Goal: Task Accomplishment & Management: Complete application form

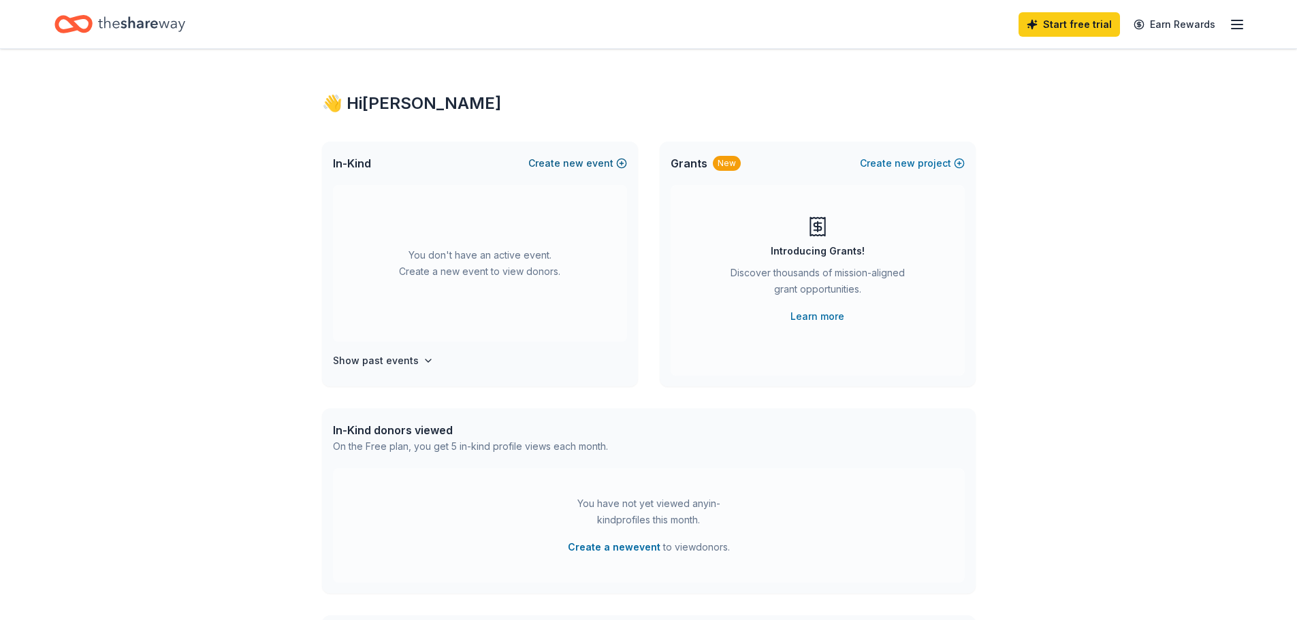
click at [587, 163] on button "Create new event" at bounding box center [577, 163] width 99 height 16
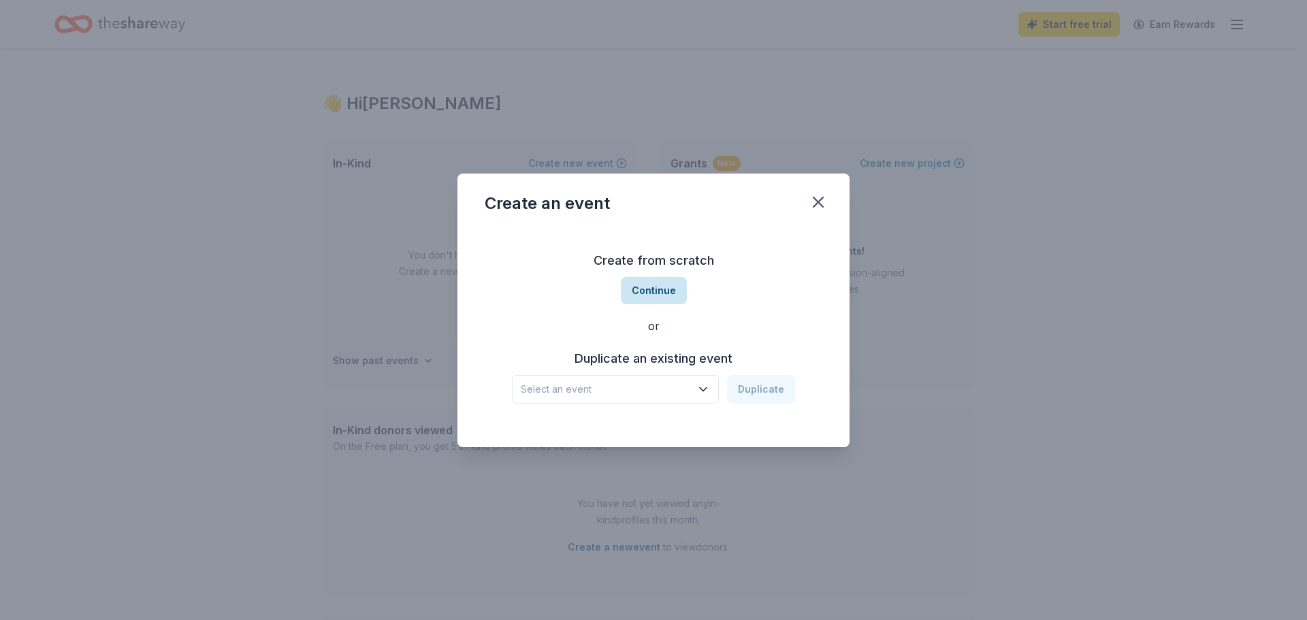
click at [644, 290] on button "Continue" at bounding box center [654, 290] width 66 height 27
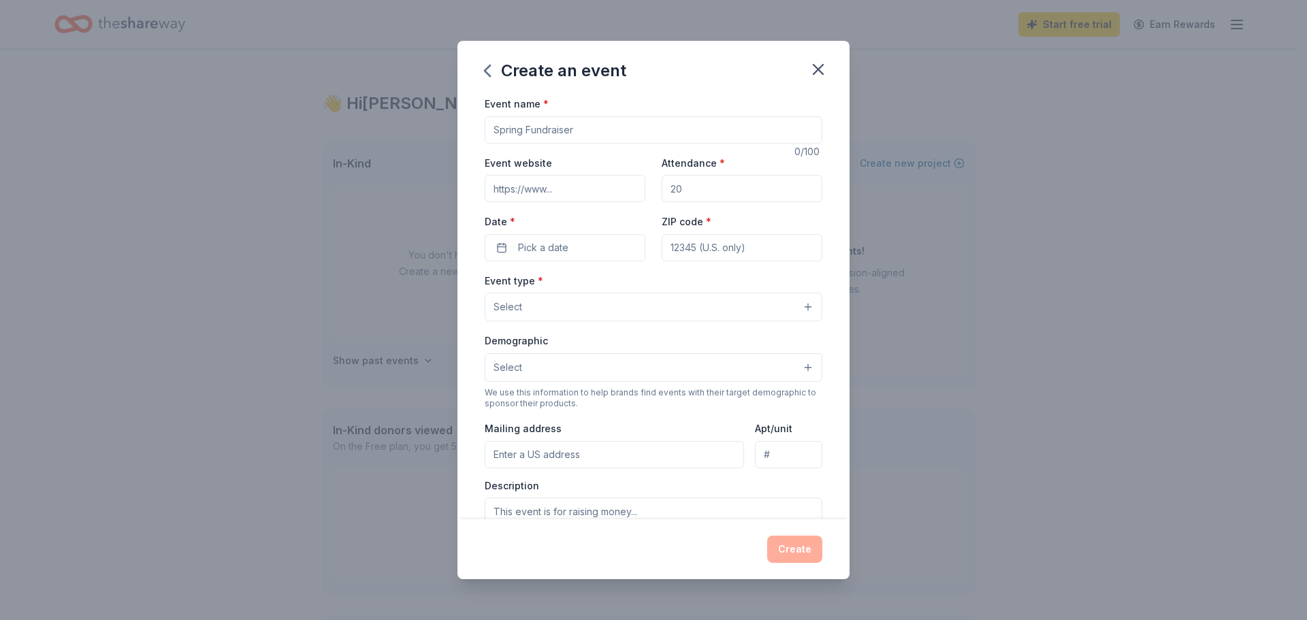
drag, startPoint x: 1211, startPoint y: 293, endPoint x: 1188, endPoint y: 292, distance: 23.2
click at [1211, 293] on div "Create an event Event name * 0 /100 Event website Attendance * Date * Pick a da…" at bounding box center [653, 310] width 1307 height 620
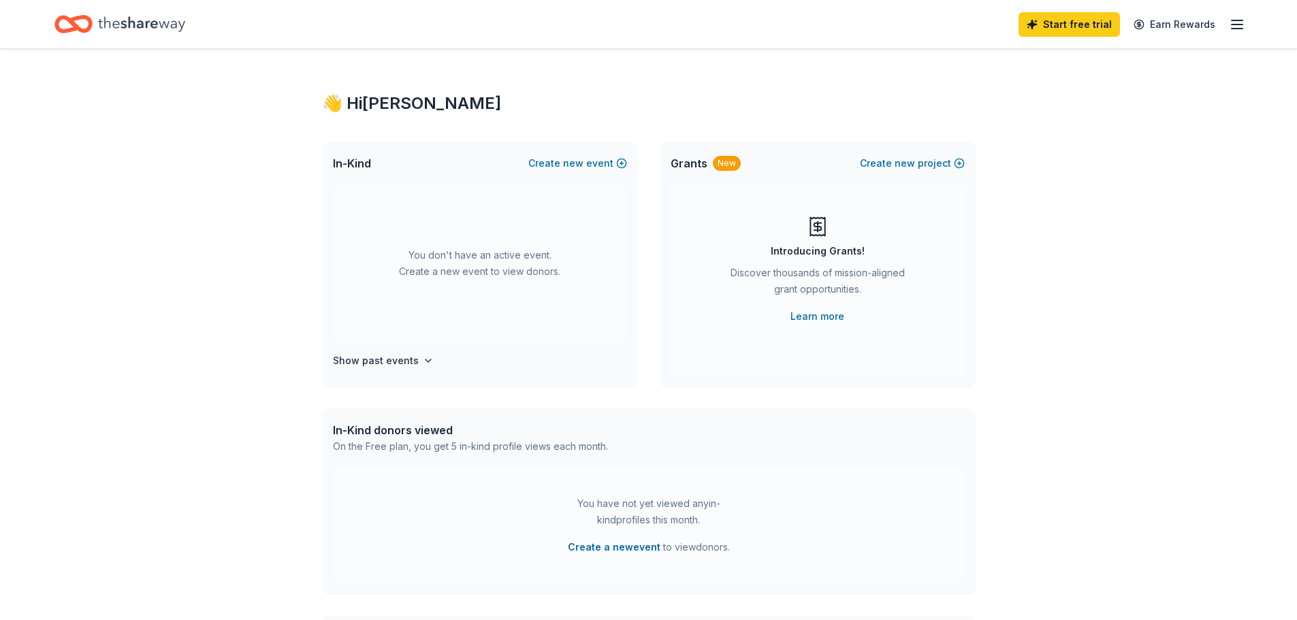
click at [489, 253] on div "You don't have an active event. Create a new event to view donors." at bounding box center [480, 263] width 294 height 157
click at [577, 166] on span "new" at bounding box center [573, 163] width 20 height 16
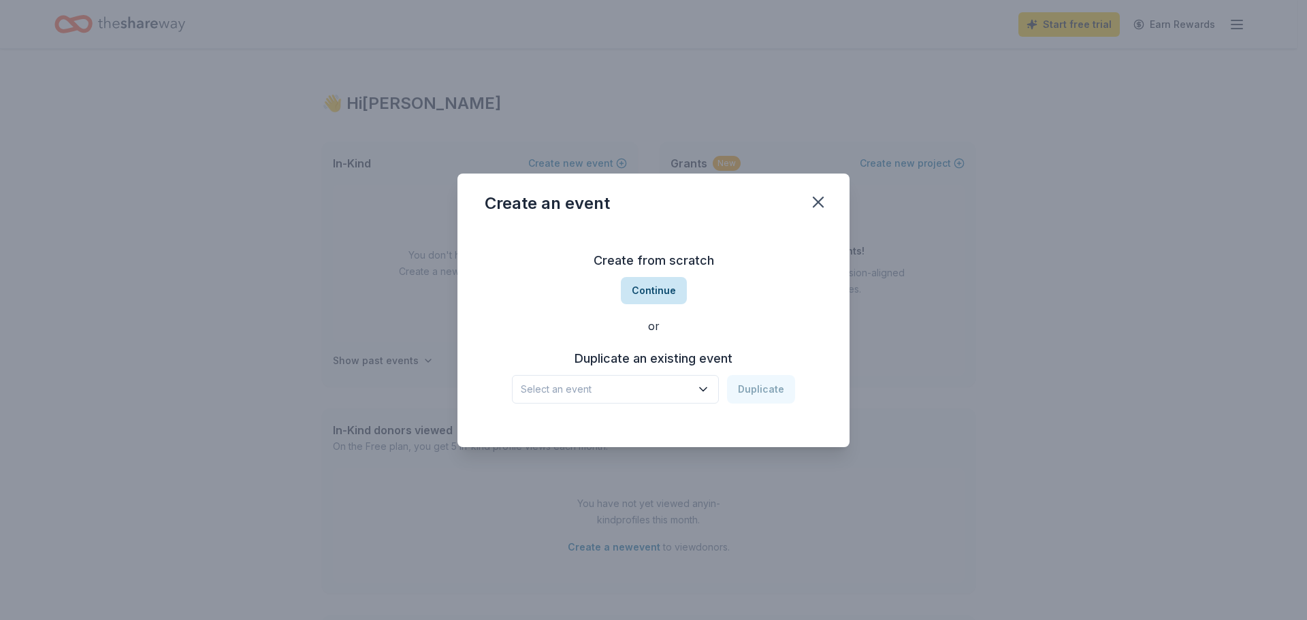
click at [647, 290] on button "Continue" at bounding box center [654, 290] width 66 height 27
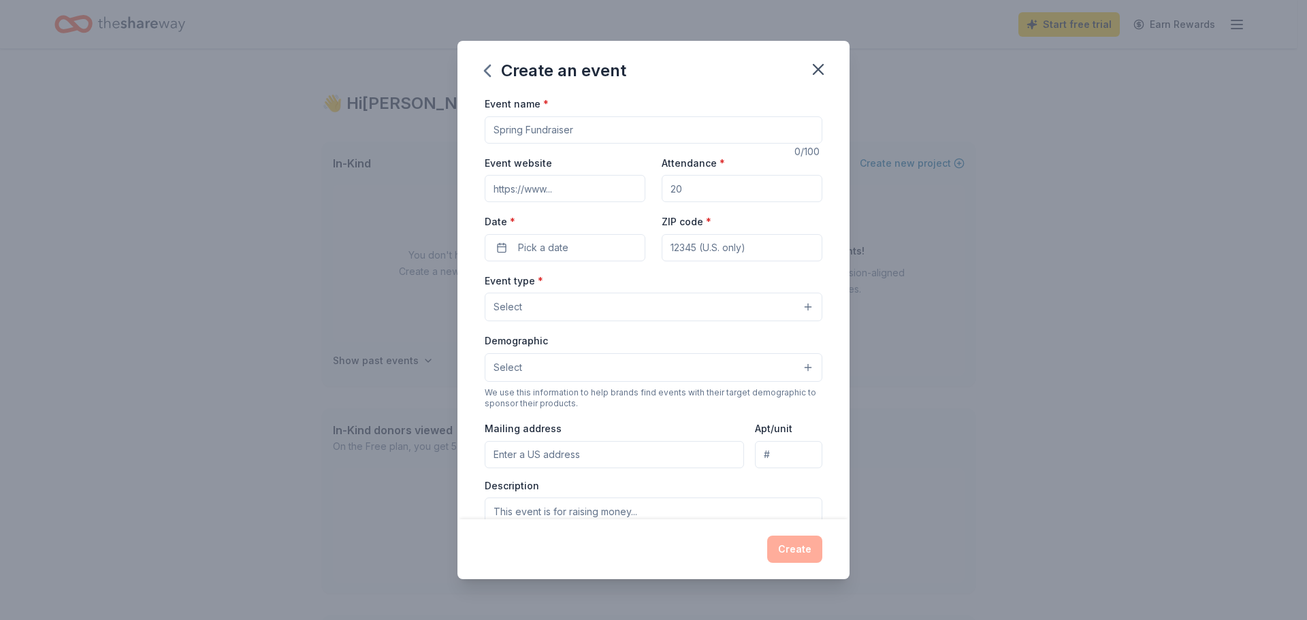
click at [533, 129] on input "Event name *" at bounding box center [654, 129] width 338 height 27
paste input "Great Swamp Watershed Association"
paste input "SWA’s Green Carpet Gala"
paste input "Silent Auction"
type input "GSWA’s Green Carpet Gala & Silent Auction"
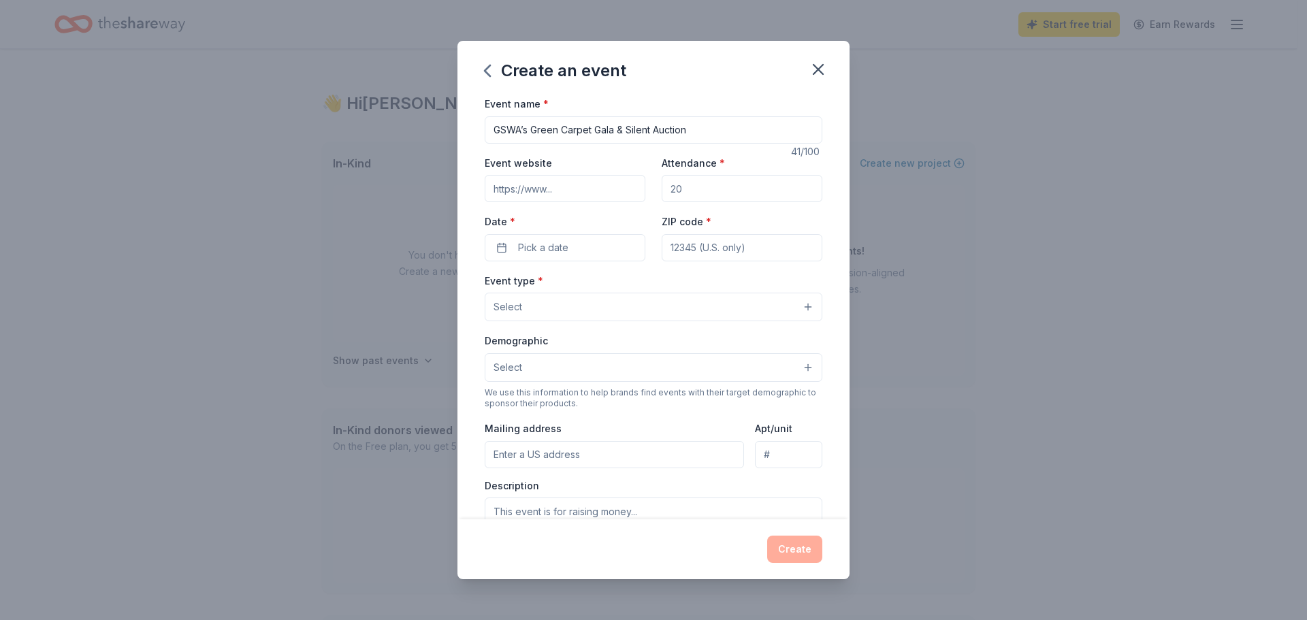
paste input "https://www.greatswamp.org/event/gala-2025"
type input "https://www.greatswamp.org/event/gala-2025"
type input "350"
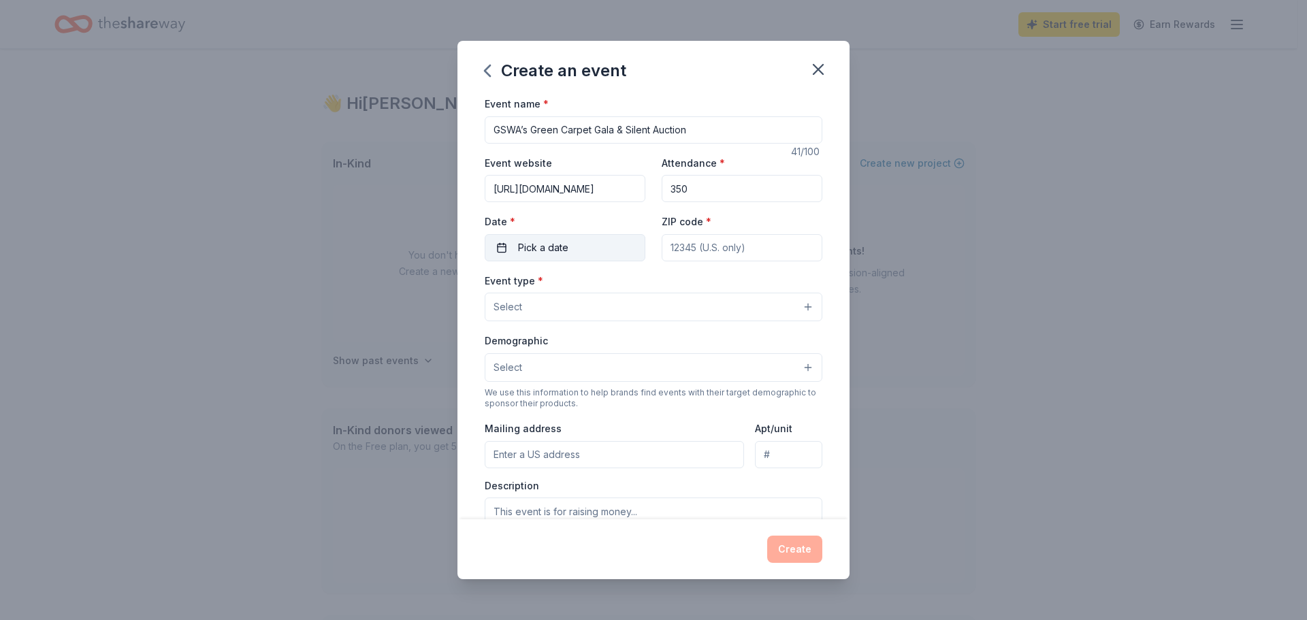
click at [550, 255] on span "Pick a date" at bounding box center [543, 248] width 50 height 16
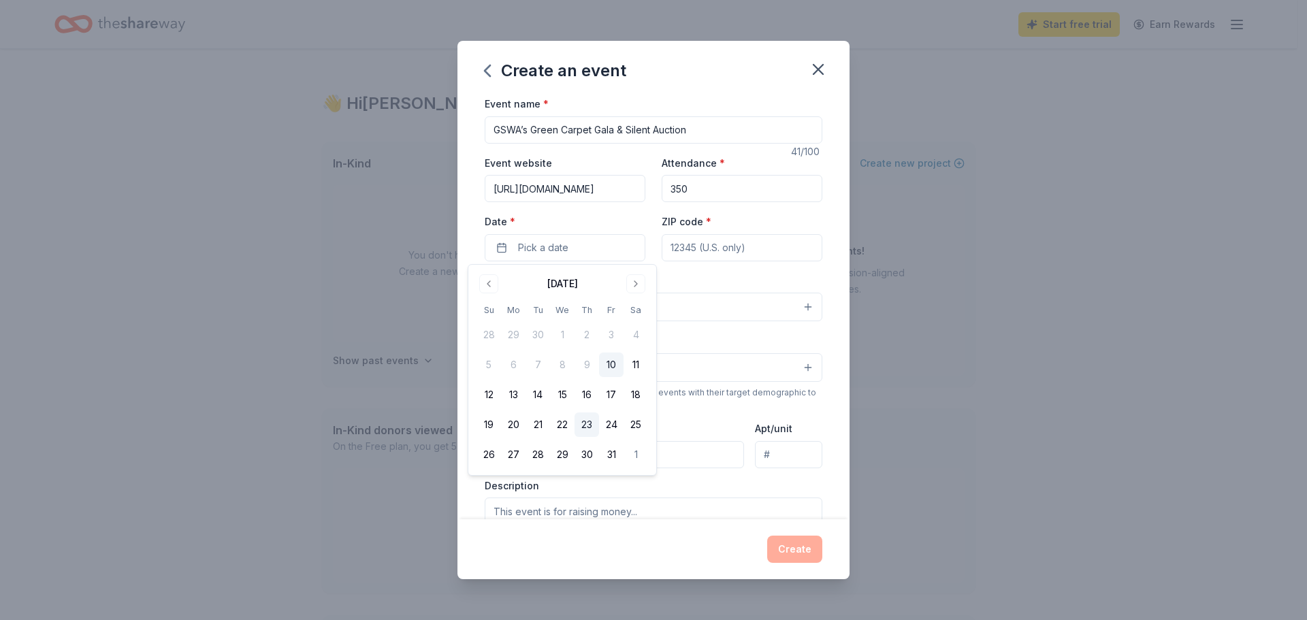
click at [587, 424] on button "23" at bounding box center [587, 424] width 25 height 25
click at [587, 425] on button "23" at bounding box center [587, 424] width 25 height 25
click at [740, 250] on input "ZIP code *" at bounding box center [742, 247] width 161 height 27
type input "07960"
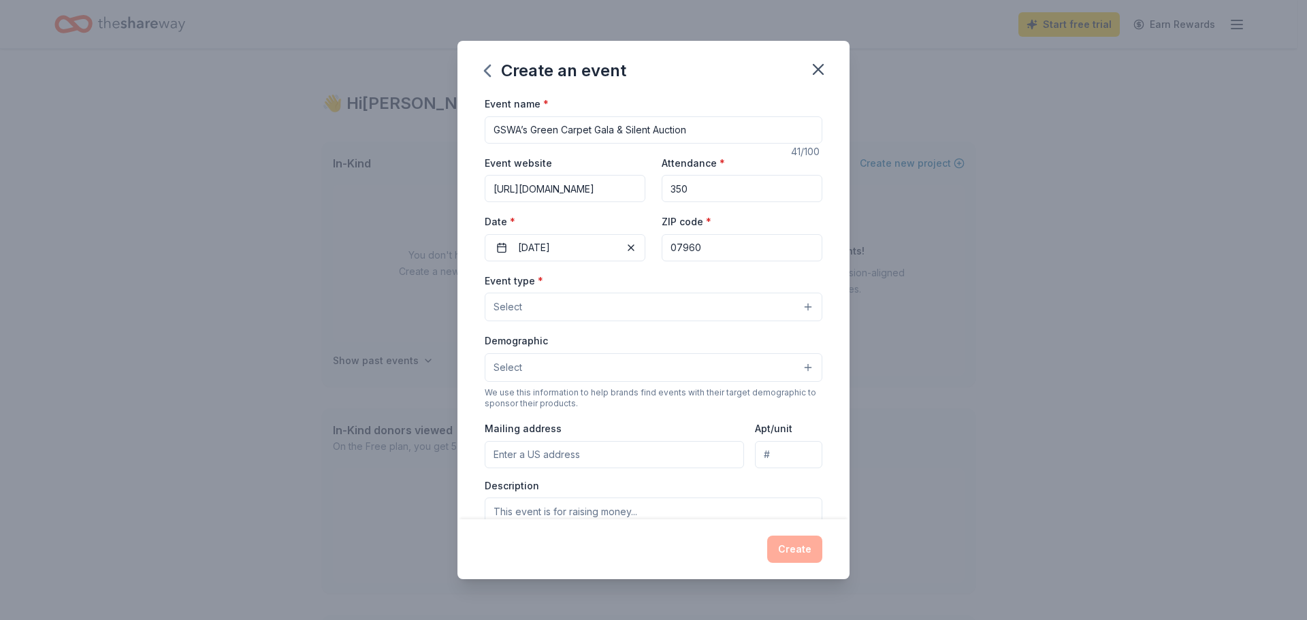
click at [651, 312] on button "Select" at bounding box center [654, 307] width 338 height 29
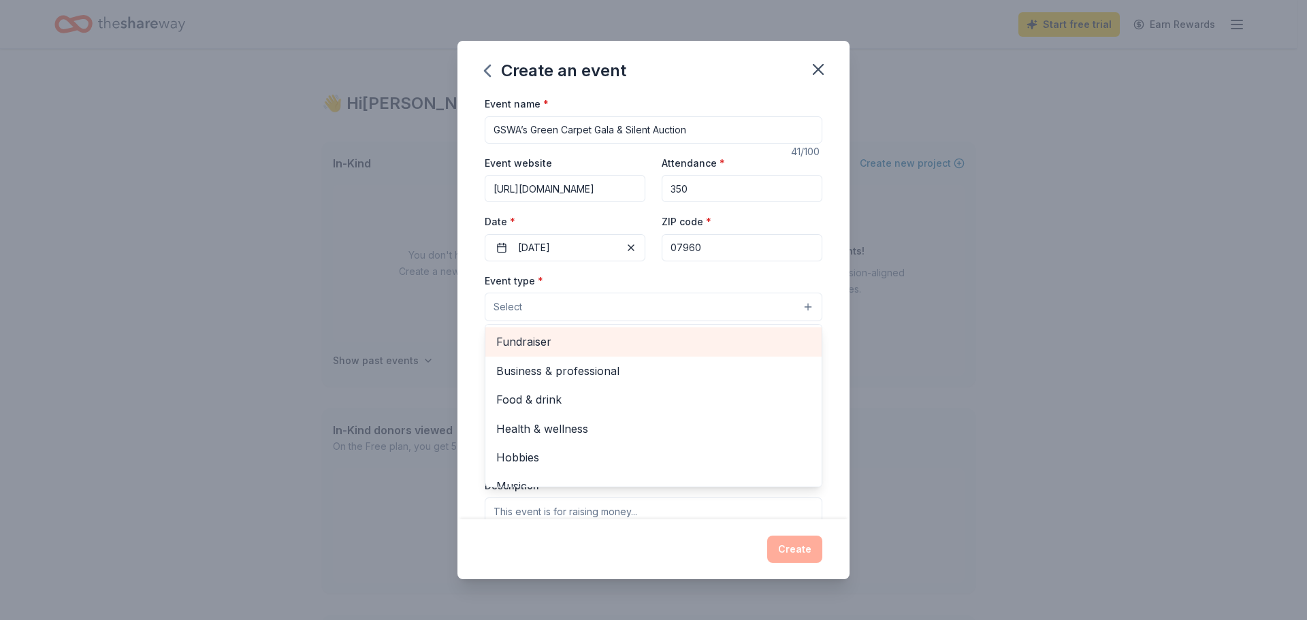
click at [540, 344] on span "Fundraiser" at bounding box center [653, 342] width 314 height 18
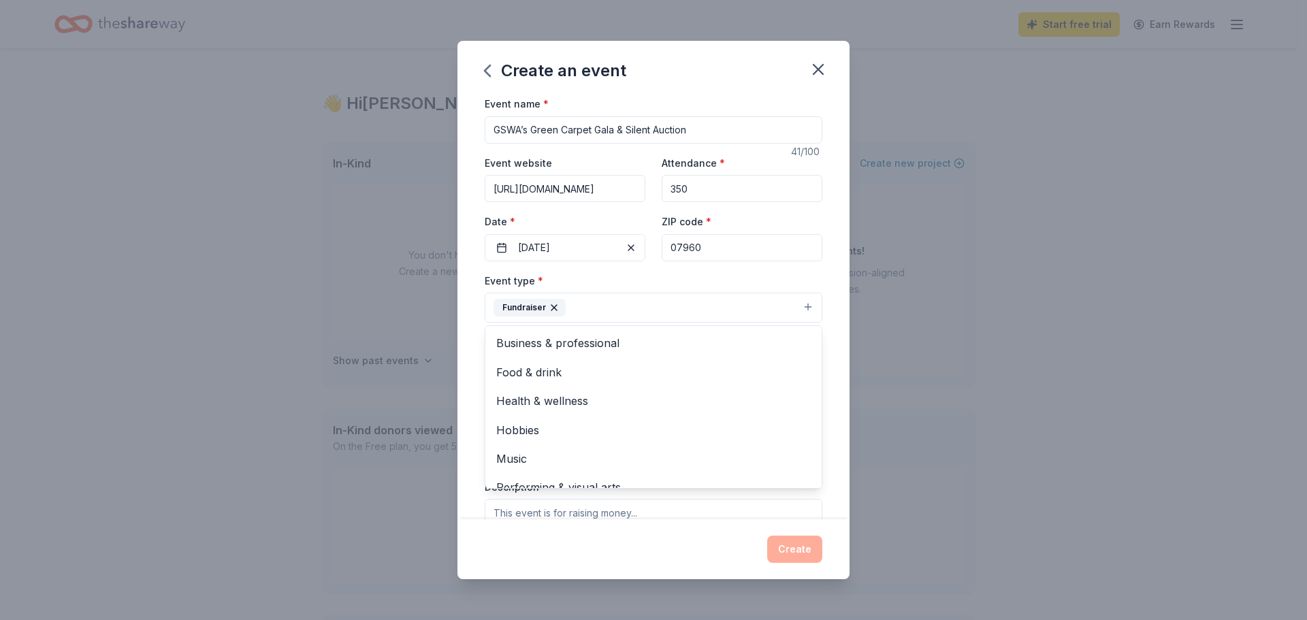
click at [824, 335] on div "Event name * GSWA’s Green Carpet Gala & Silent Auction 41 /100 Event website ht…" at bounding box center [653, 307] width 392 height 424
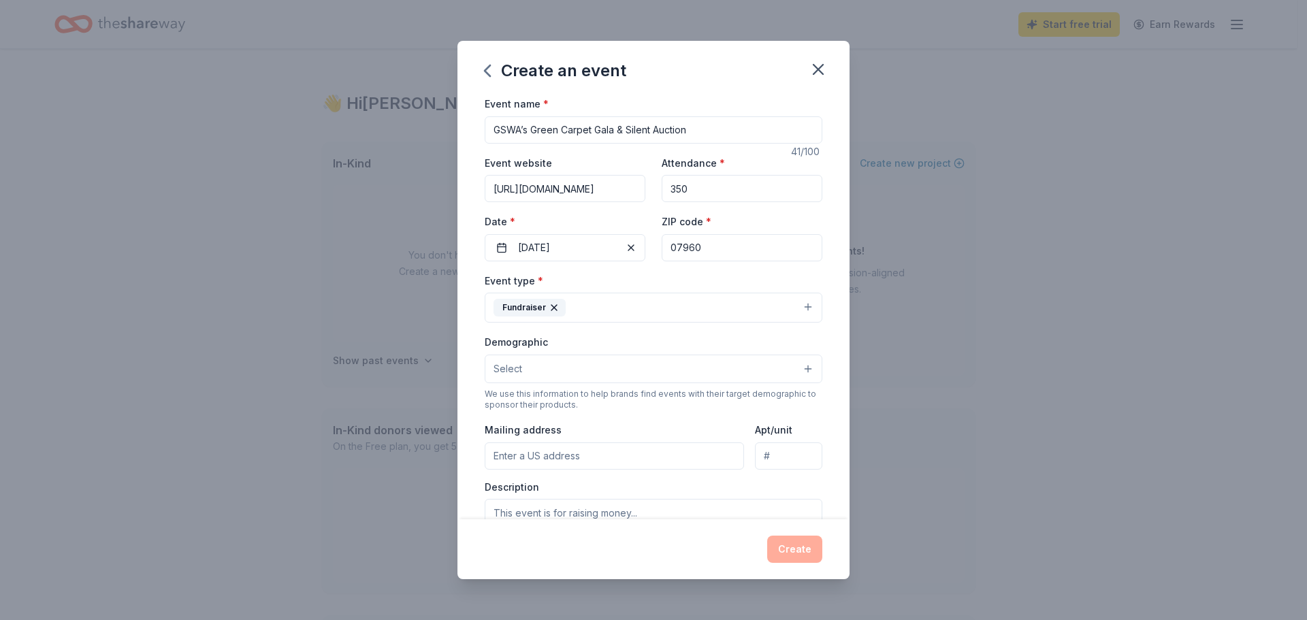
click at [592, 373] on button "Select" at bounding box center [654, 369] width 338 height 29
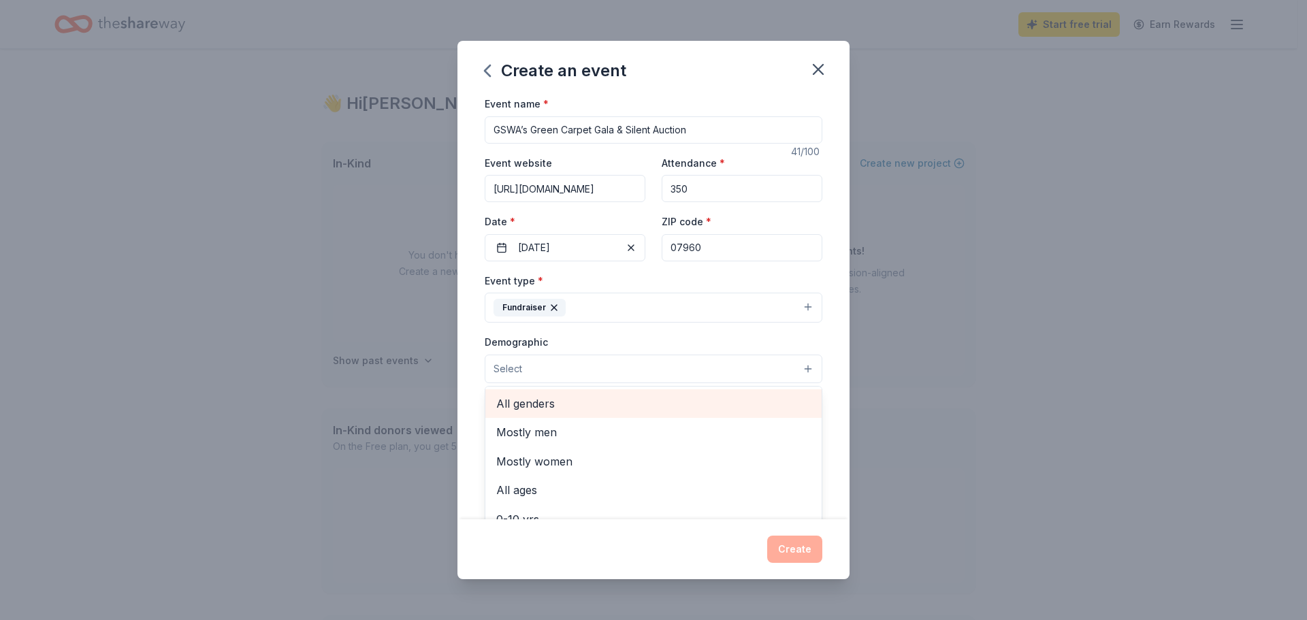
click at [558, 407] on span "All genders" at bounding box center [653, 404] width 314 height 18
click at [837, 398] on div "Event name * GSWA’s Green Carpet Gala & Silent Auction 41 /100 Event website ht…" at bounding box center [653, 307] width 392 height 424
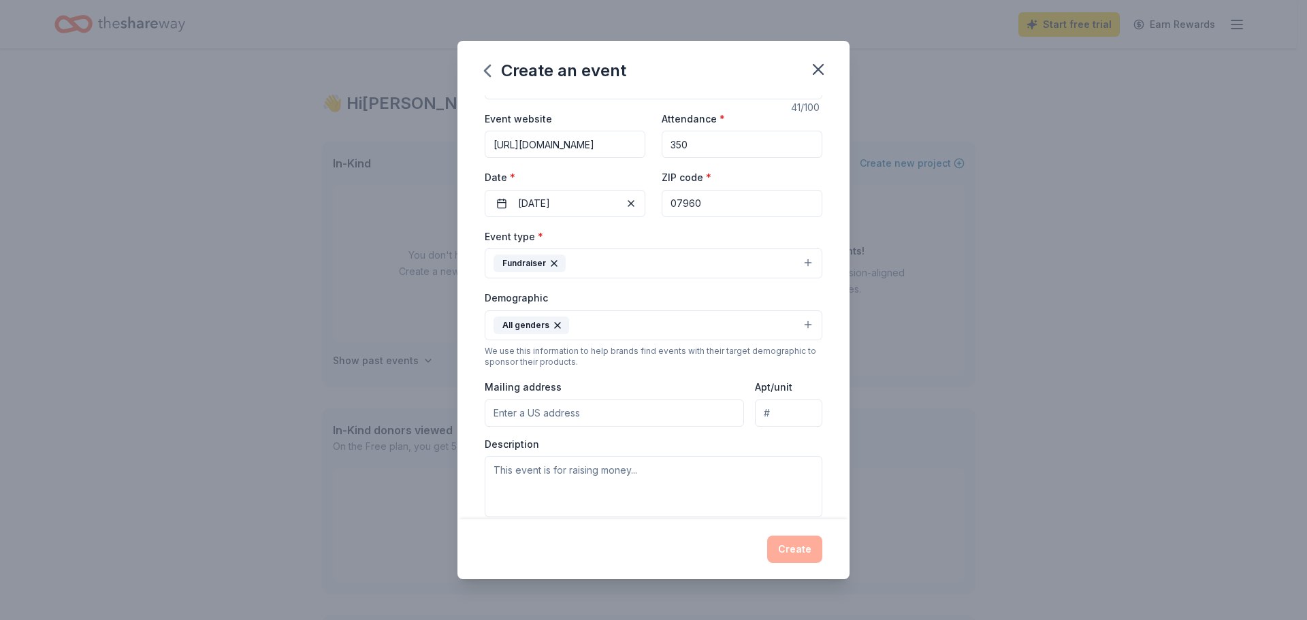
scroll to position [68, 0]
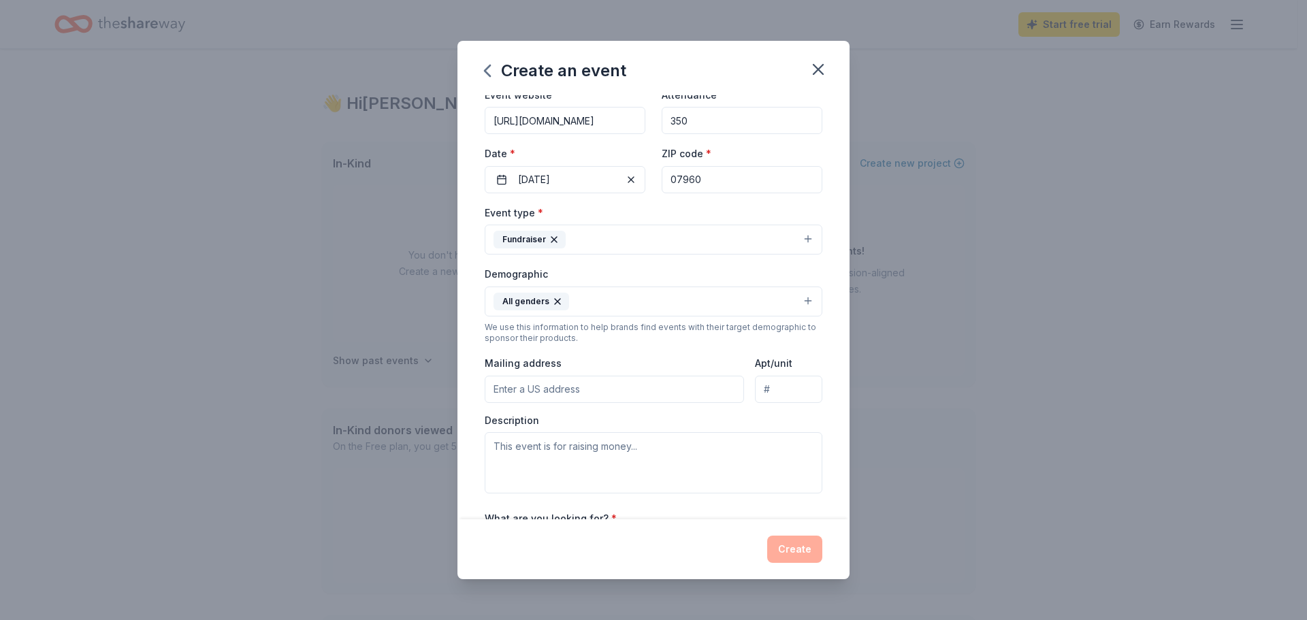
click at [582, 390] on input "Mailing address" at bounding box center [614, 389] width 259 height 27
paste input "P.O. Box 300"
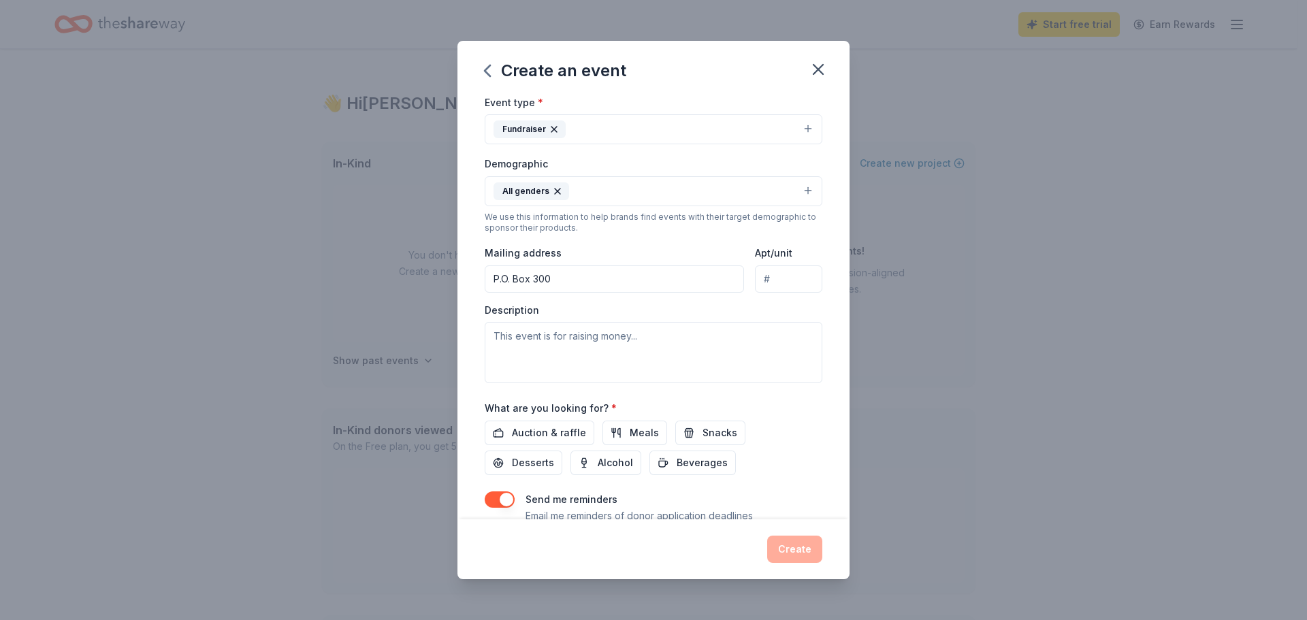
scroll to position [204, 0]
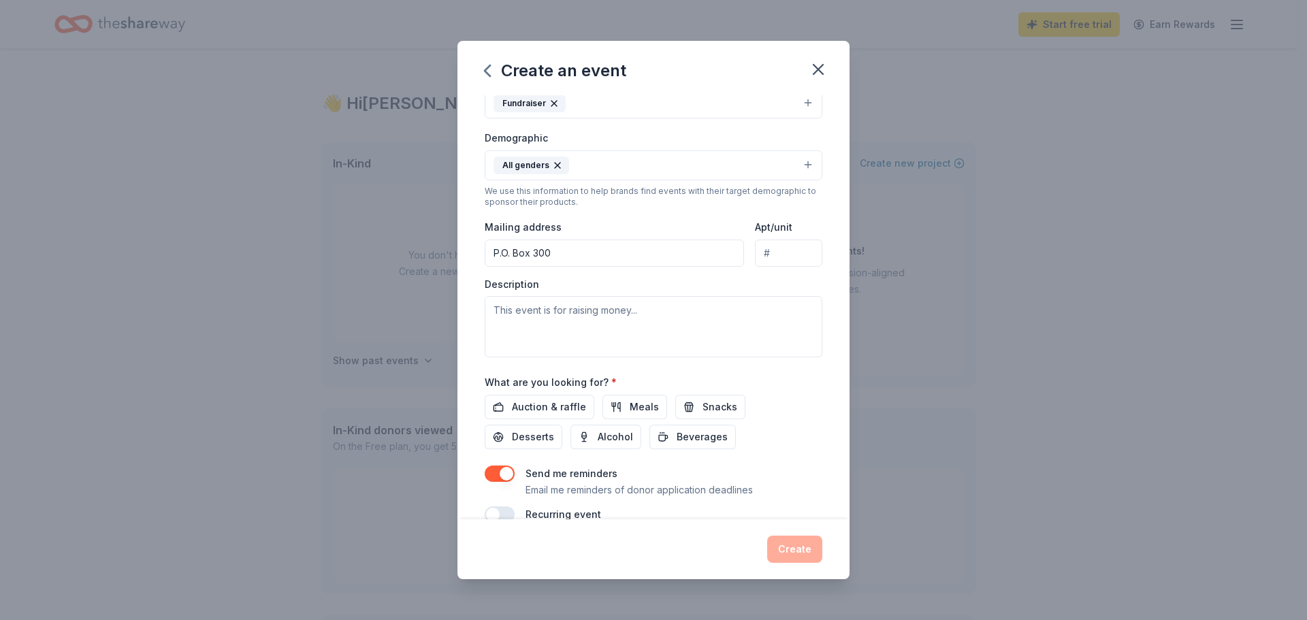
click at [581, 252] on input "P.O. Box 300" at bounding box center [614, 253] width 259 height 27
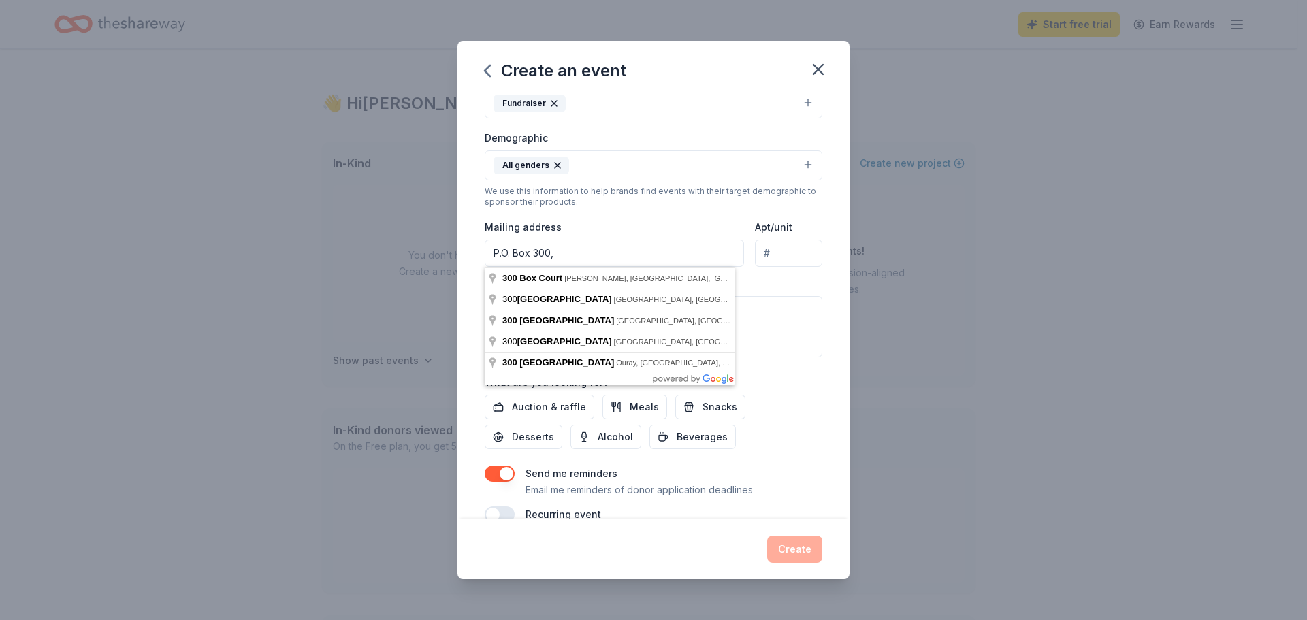
paste input "New Vernon, NJ 07976"
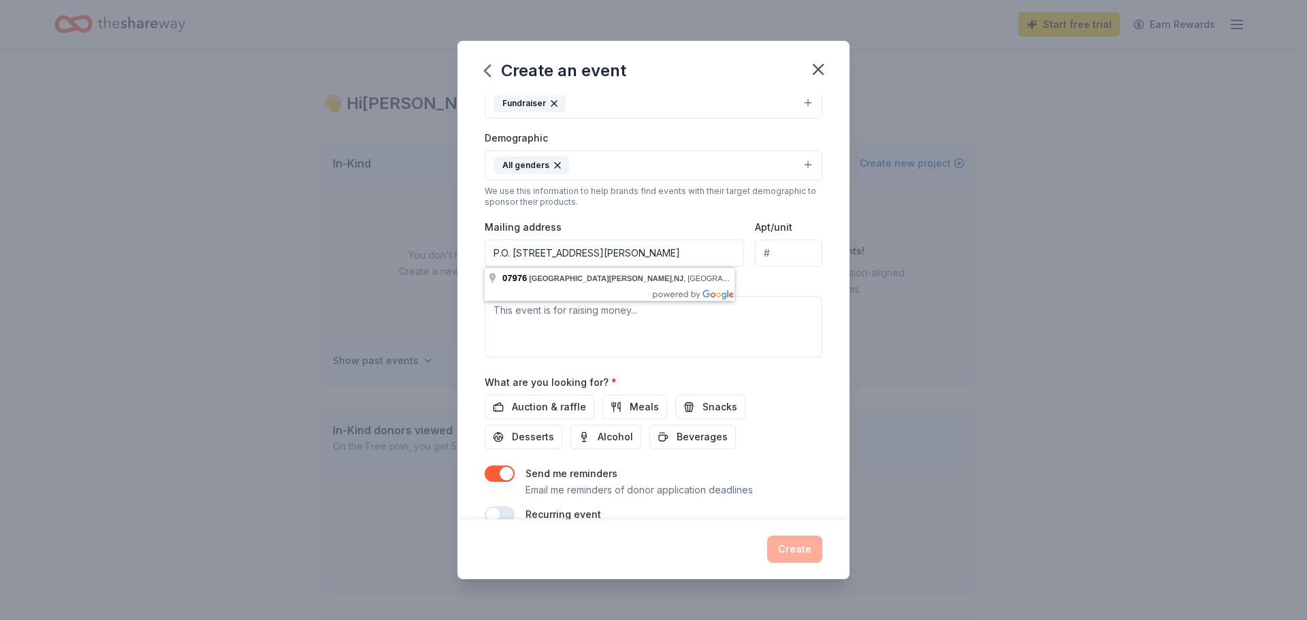
type input "P.O. Box 300, New Vernon, NJ 07976"
click at [572, 346] on textarea at bounding box center [654, 326] width 338 height 61
click at [630, 316] on textarea at bounding box center [654, 326] width 338 height 61
paste textarea "On [DATE], we’ll host our annual Gala Celebration & Silent Auction at [GEOGRAPH…"
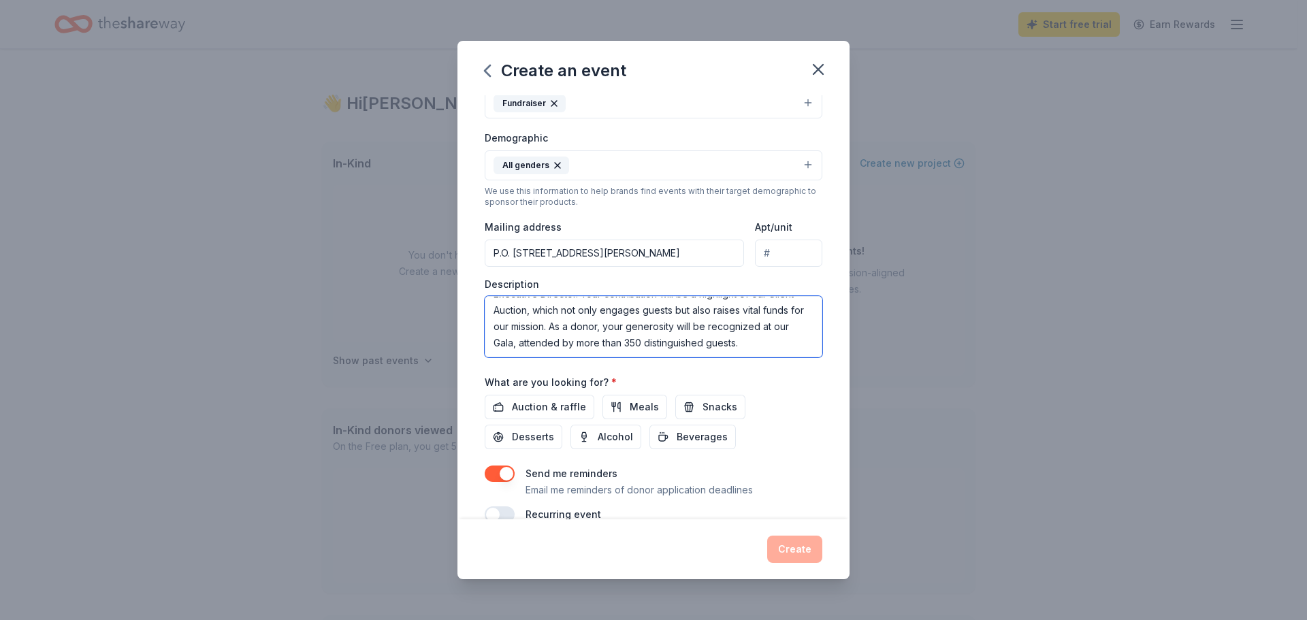
scroll to position [82, 0]
type textarea "On [DATE], we’ll host our annual Gala Celebration & Silent Auction at [GEOGRAPH…"
click at [543, 407] on span "Auction & raffle" at bounding box center [549, 407] width 74 height 16
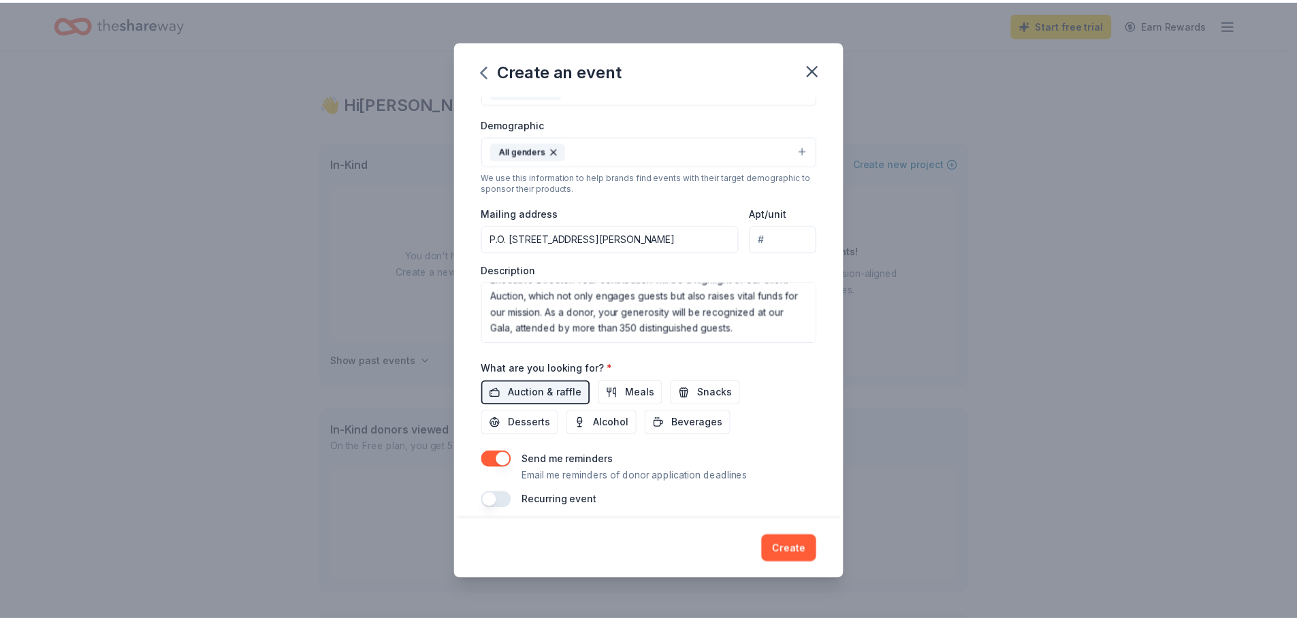
scroll to position [229, 0]
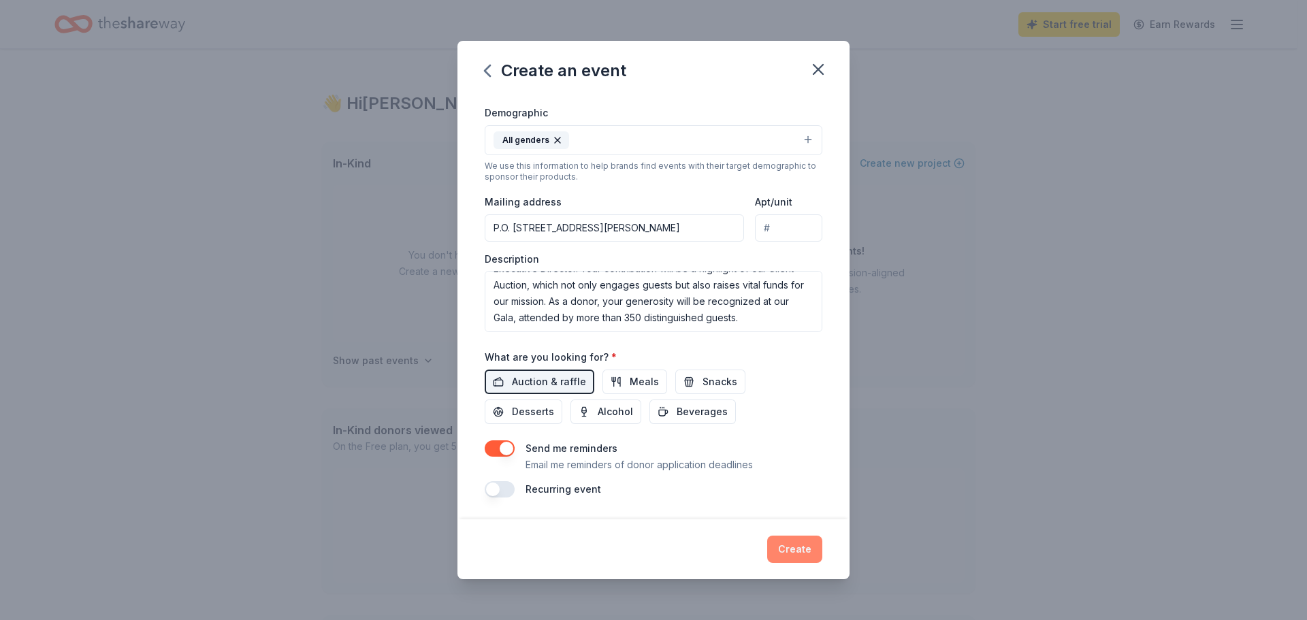
click at [798, 551] on button "Create" at bounding box center [794, 549] width 55 height 27
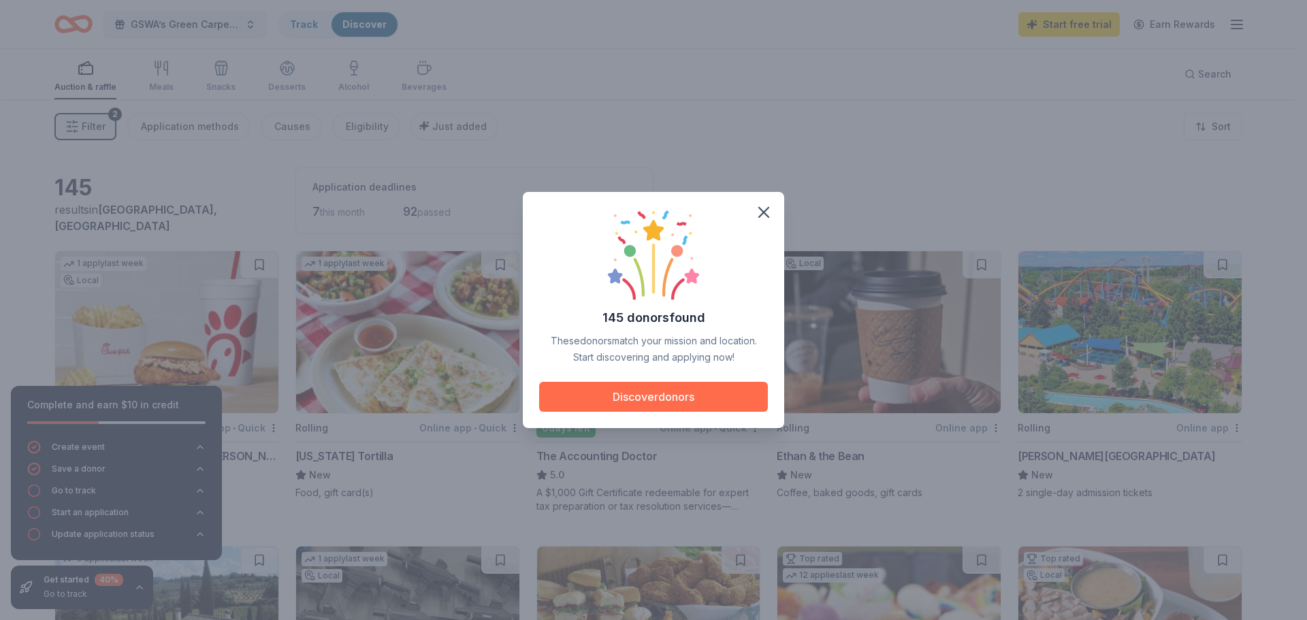
click at [684, 390] on button "Discover donors" at bounding box center [653, 397] width 229 height 30
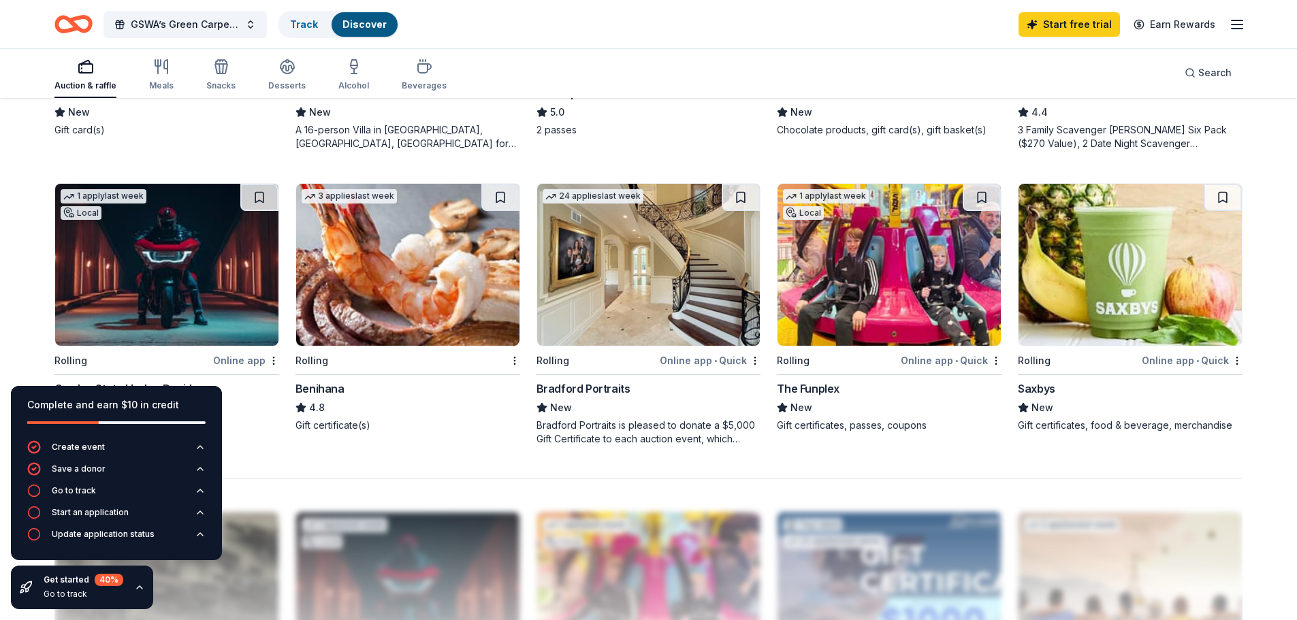
scroll to position [953, 0]
click at [437, 300] on img at bounding box center [407, 265] width 223 height 162
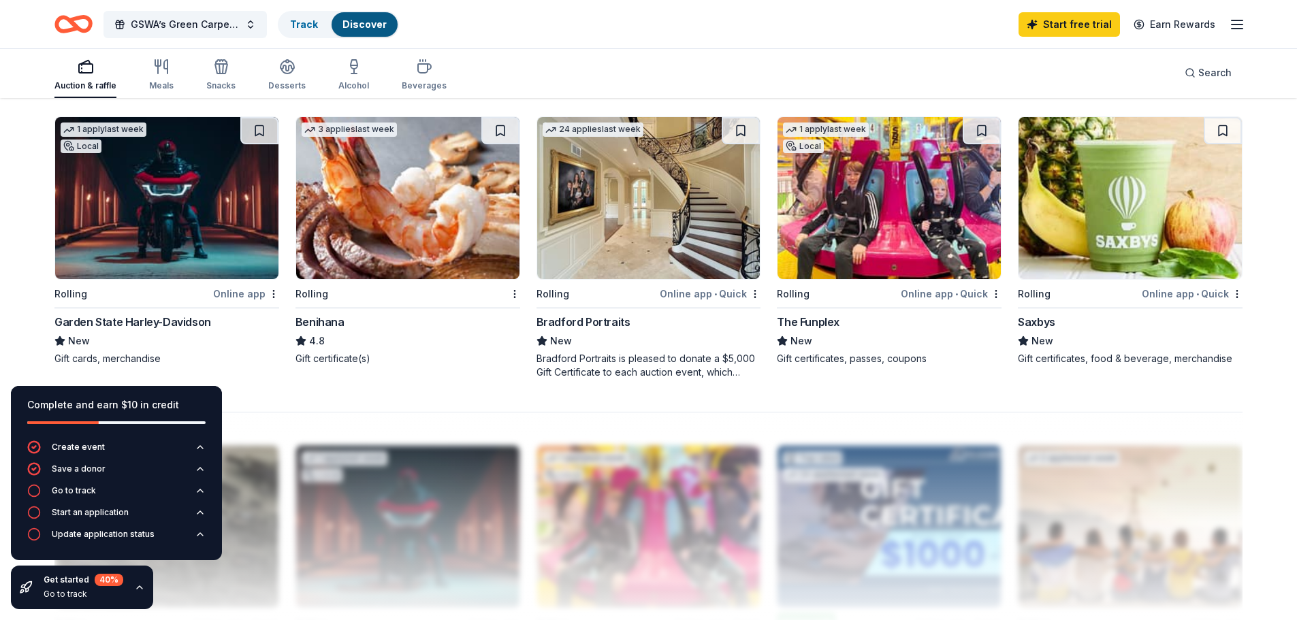
scroll to position [1021, 0]
click at [922, 294] on div "Online app • Quick" at bounding box center [951, 293] width 101 height 17
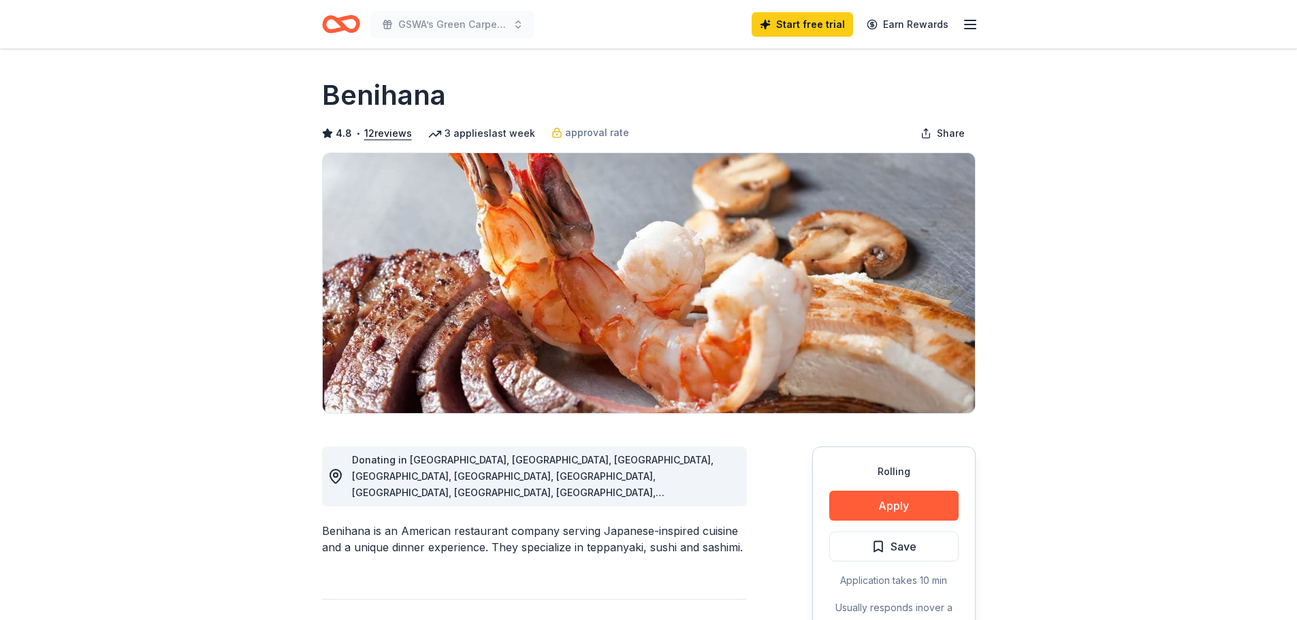
click at [363, 99] on h1 "Benihana" at bounding box center [384, 95] width 124 height 38
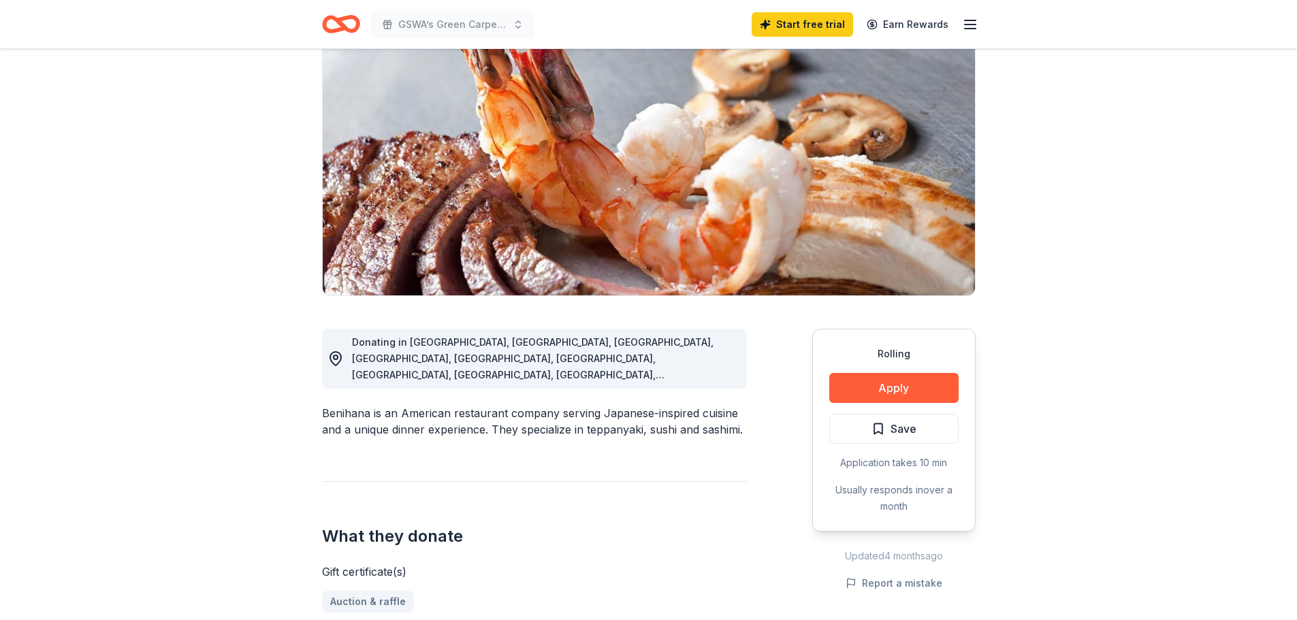
scroll to position [136, 0]
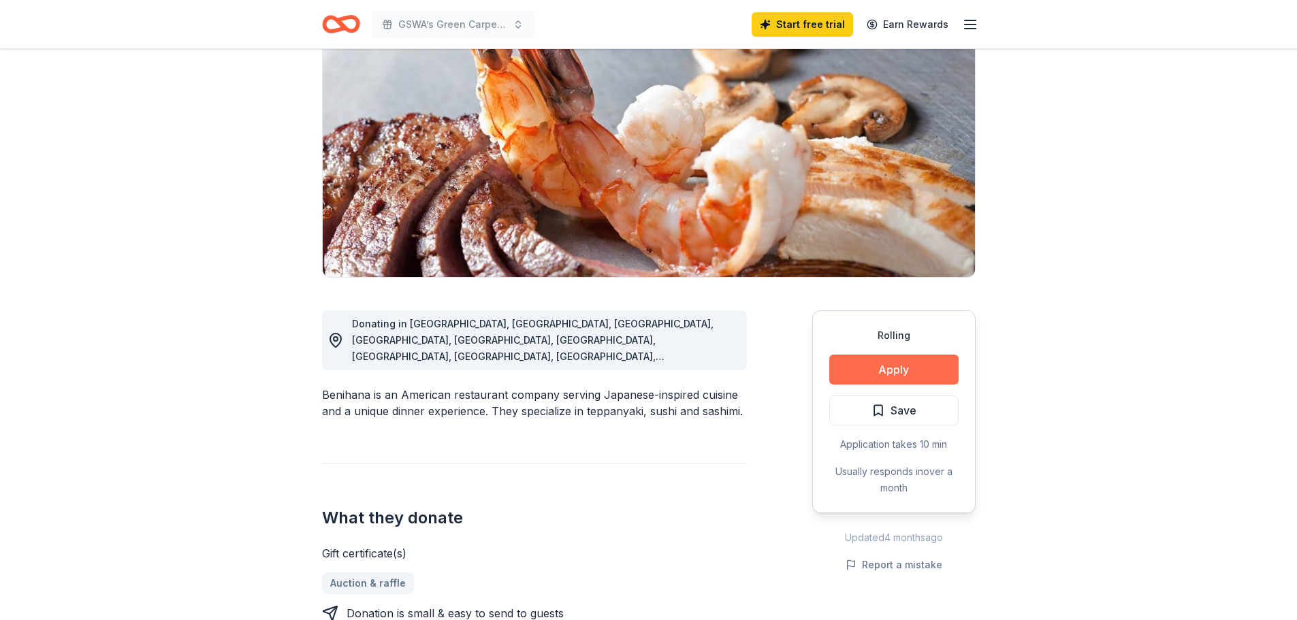
click at [874, 374] on button "Apply" at bounding box center [893, 370] width 129 height 30
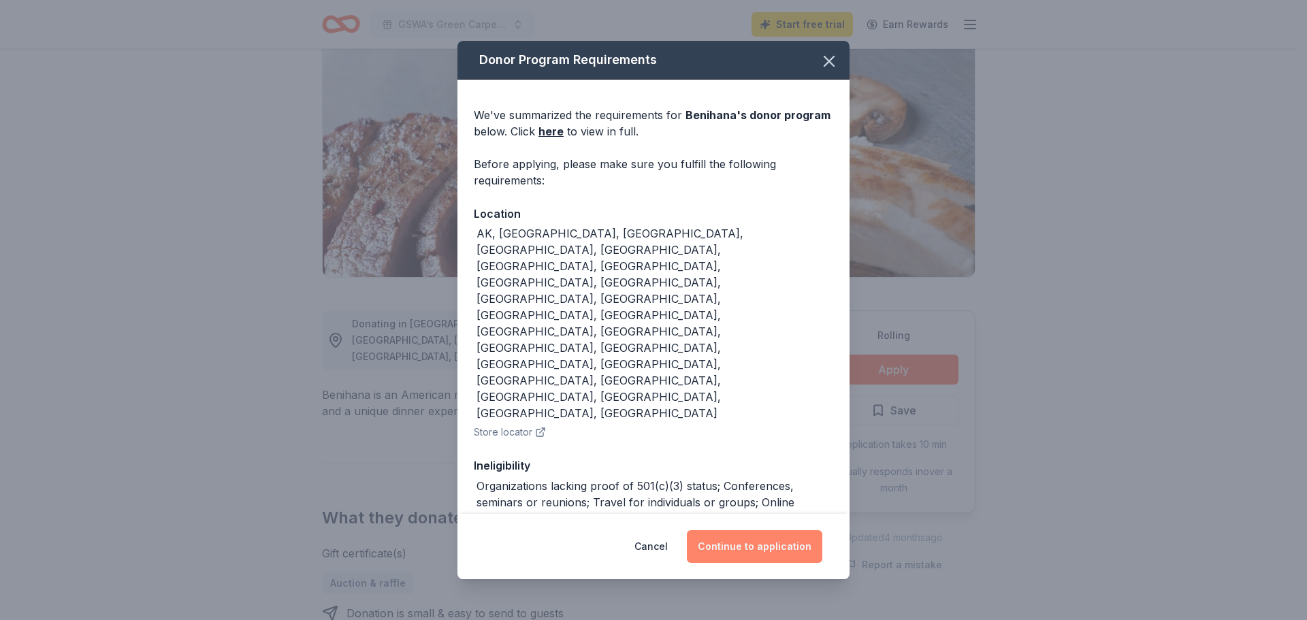
click at [756, 538] on button "Continue to application" at bounding box center [754, 546] width 135 height 33
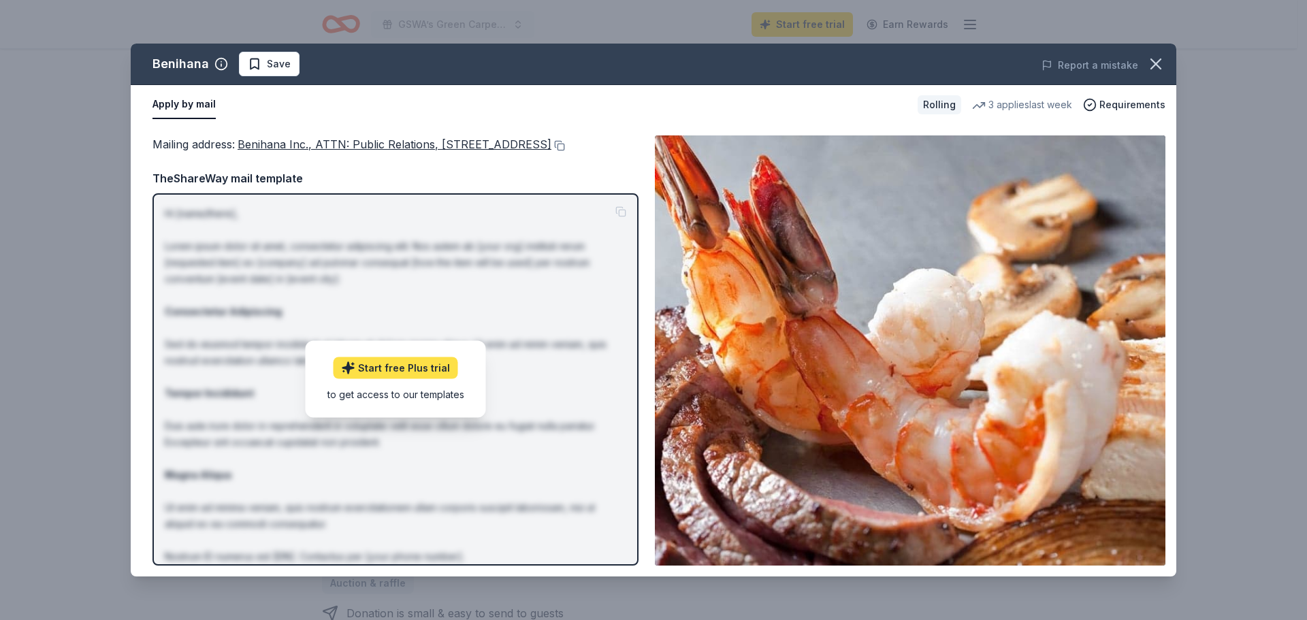
click at [413, 379] on link "Start free Plus trial" at bounding box center [396, 368] width 125 height 22
click at [331, 146] on span "Benihana Inc., ATTN: Public Relations, 21500 Biscayne Blvd., STE 900, Aventura,…" at bounding box center [395, 144] width 314 height 14
click at [551, 151] on button at bounding box center [558, 145] width 14 height 11
click at [536, 60] on div "Benihana Save" at bounding box center [445, 64] width 628 height 25
click at [1154, 59] on icon "button" at bounding box center [1155, 63] width 19 height 19
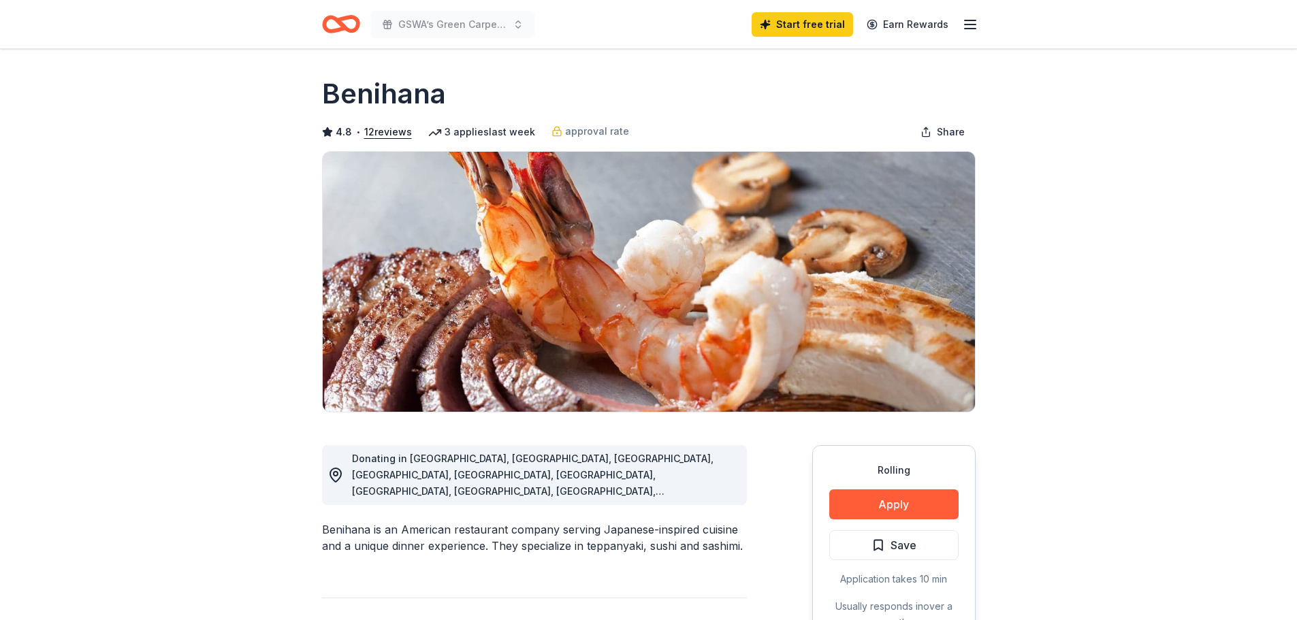
scroll to position [0, 0]
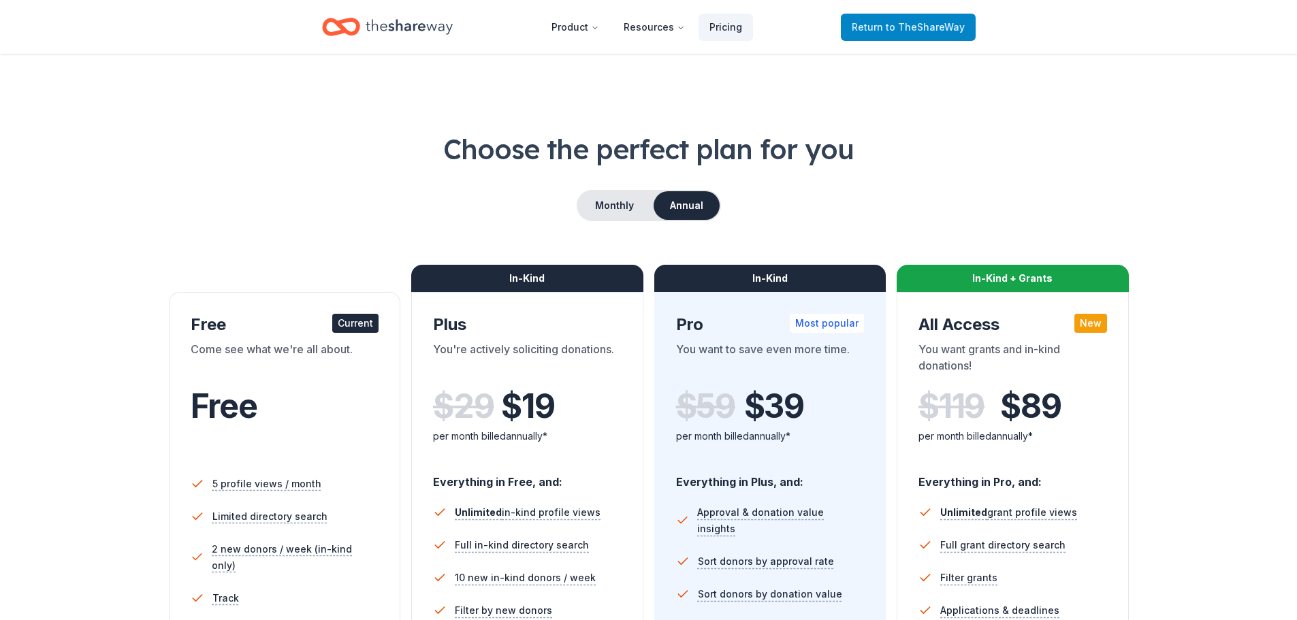
click at [920, 28] on span "to TheShareWay" at bounding box center [925, 27] width 79 height 12
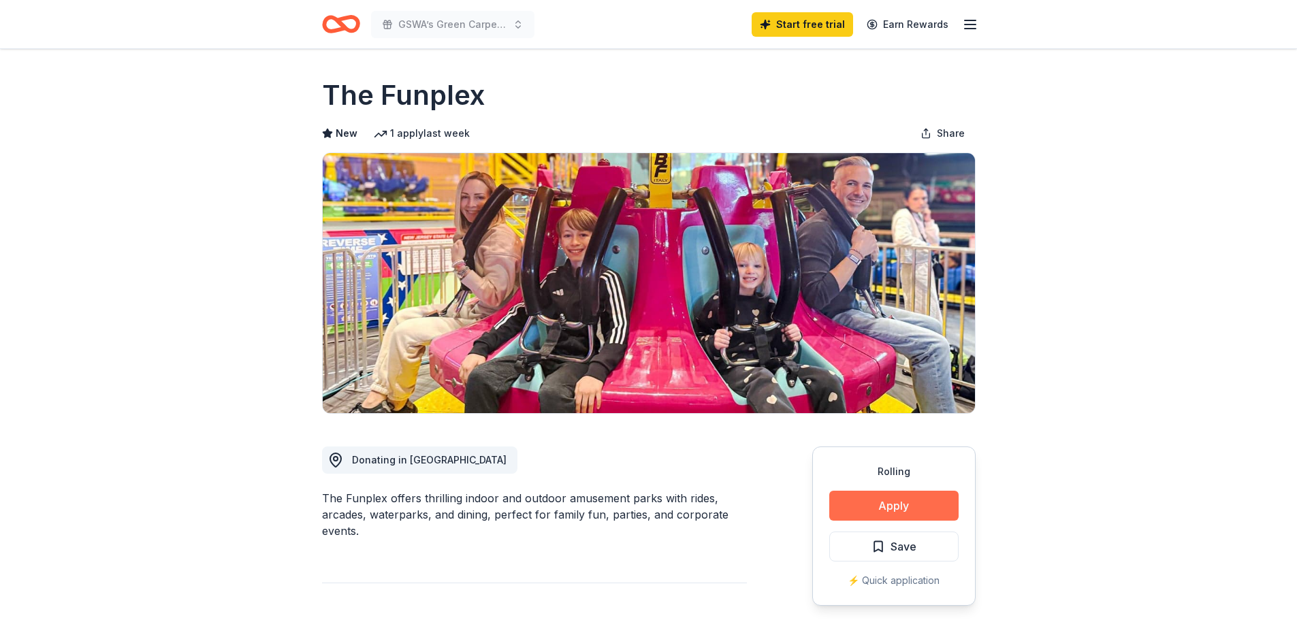
click at [905, 504] on button "Apply" at bounding box center [893, 506] width 129 height 30
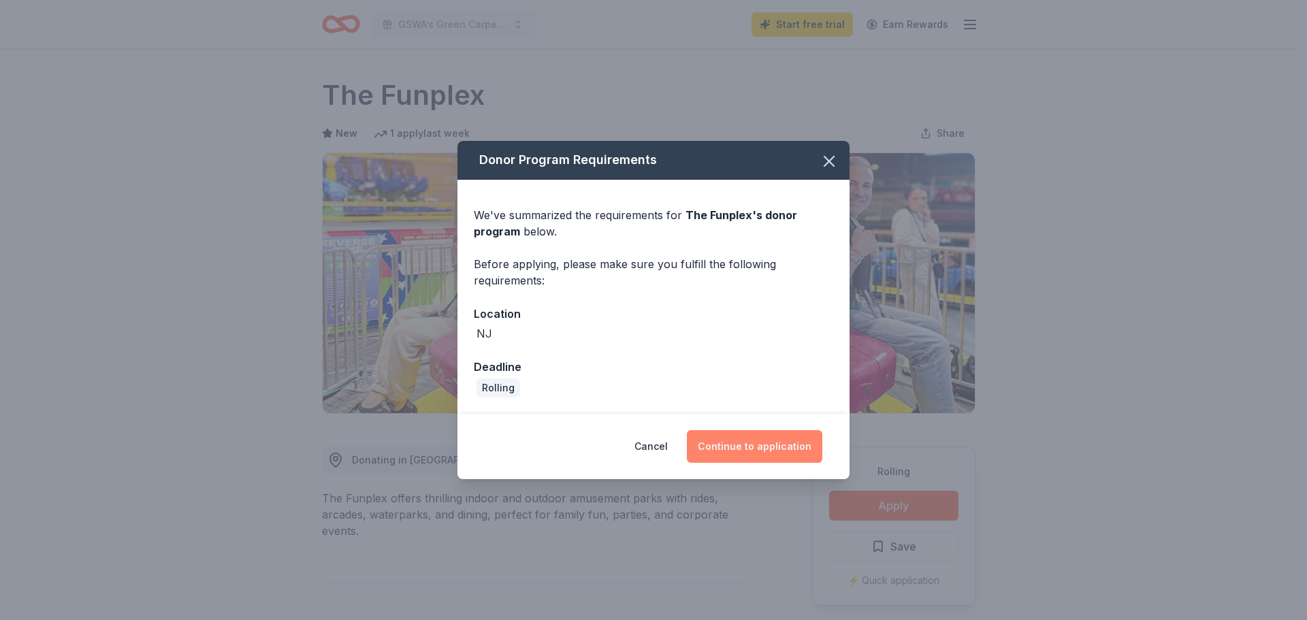
click at [769, 446] on button "Continue to application" at bounding box center [754, 446] width 135 height 33
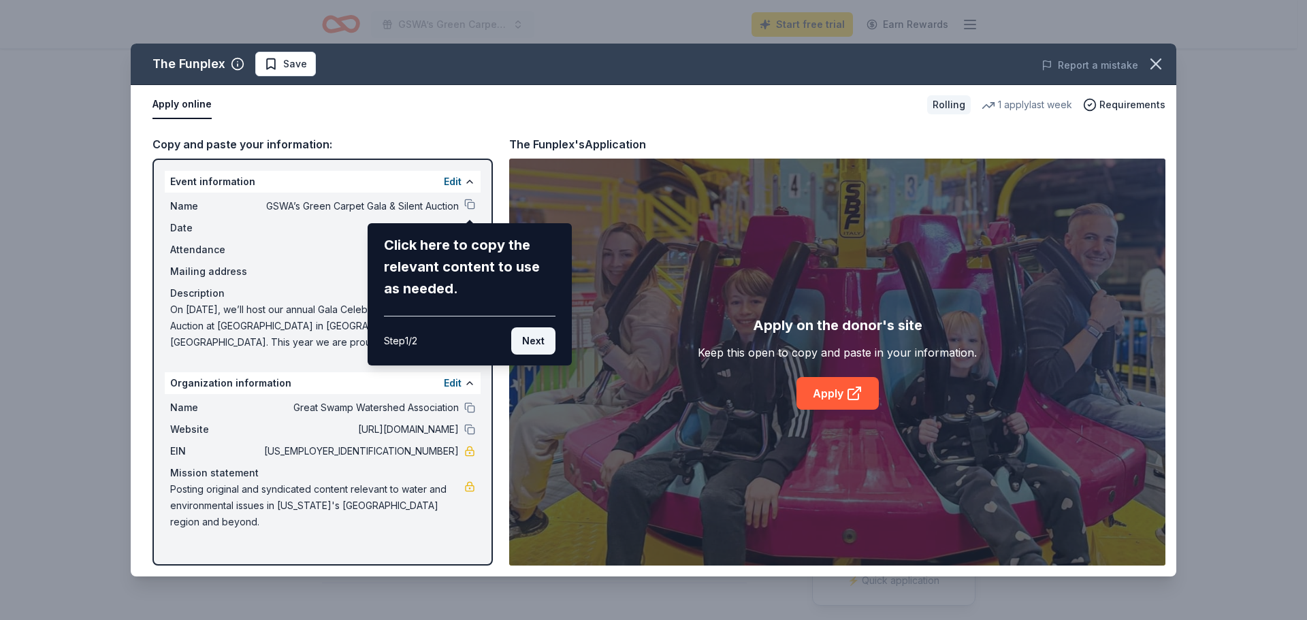
click at [536, 345] on button "Next" at bounding box center [533, 340] width 44 height 27
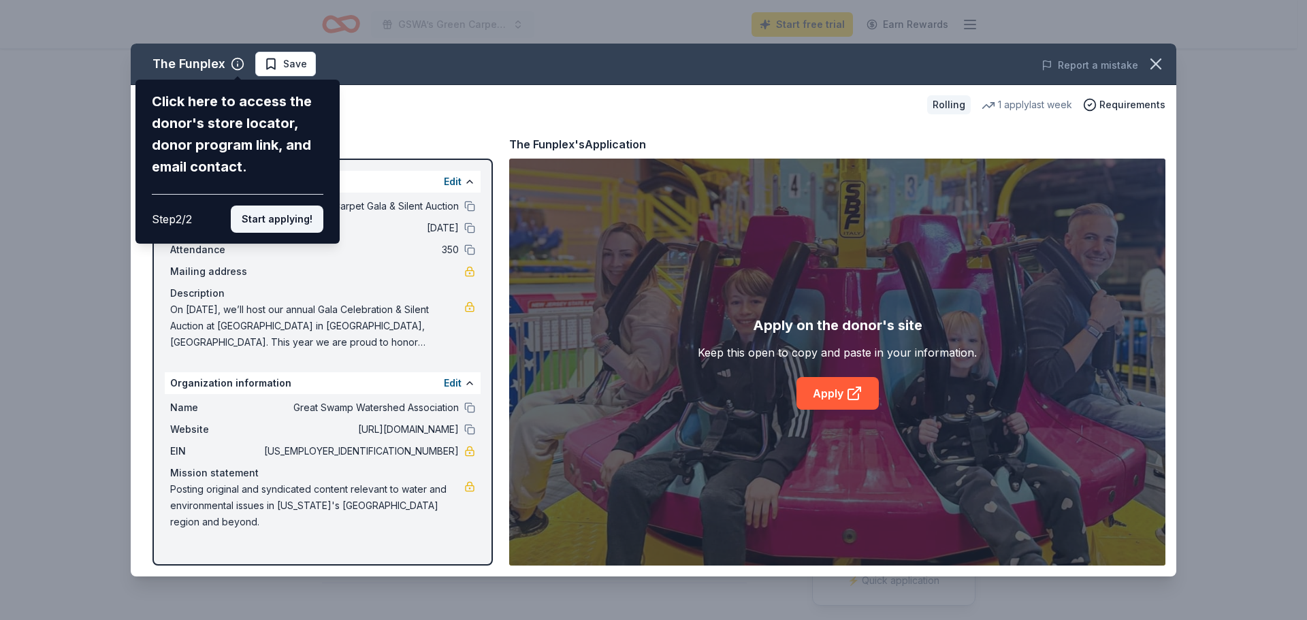
click at [252, 221] on button "Start applying!" at bounding box center [277, 219] width 93 height 27
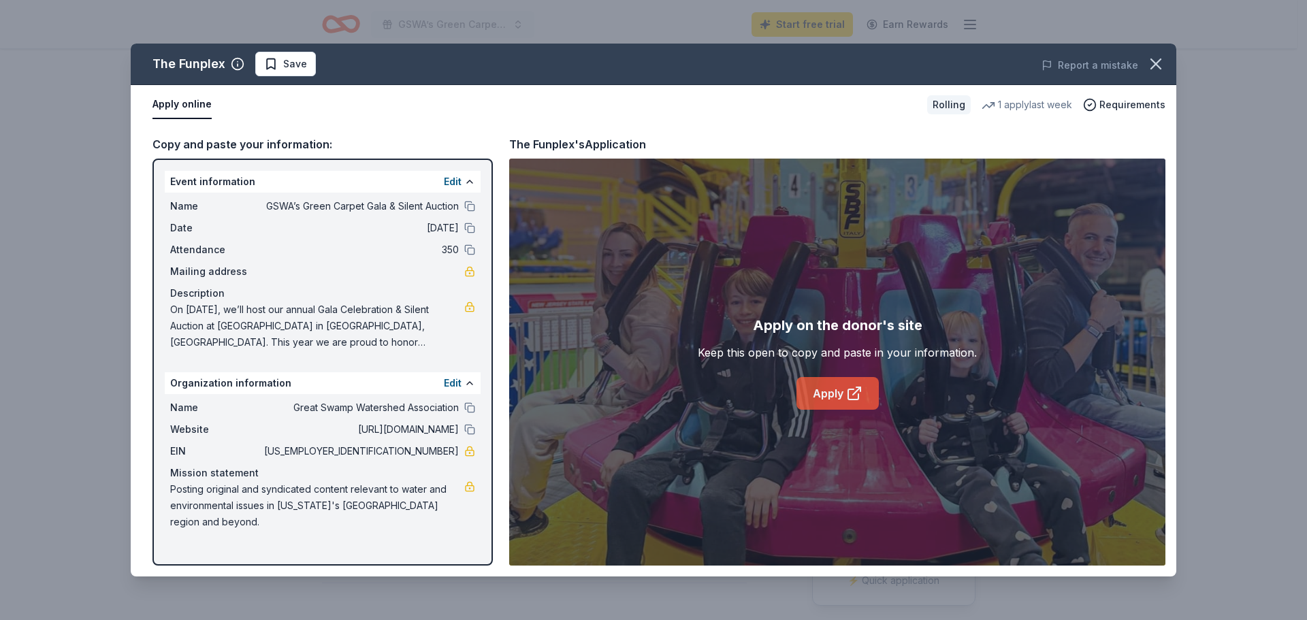
click at [826, 395] on link "Apply" at bounding box center [837, 393] width 82 height 33
click at [1114, 51] on div "Report a mistake" at bounding box center [972, 65] width 407 height 38
click at [1161, 67] on icon "button" at bounding box center [1155, 63] width 19 height 19
